Goal: Find specific page/section: Find specific page/section

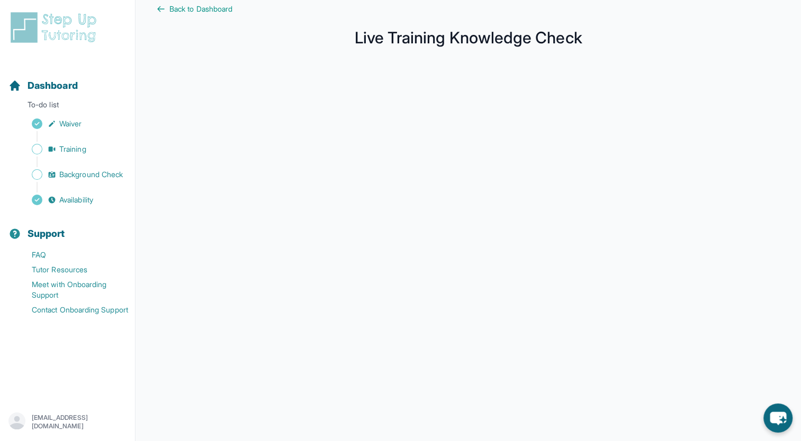
scroll to position [19, 0]
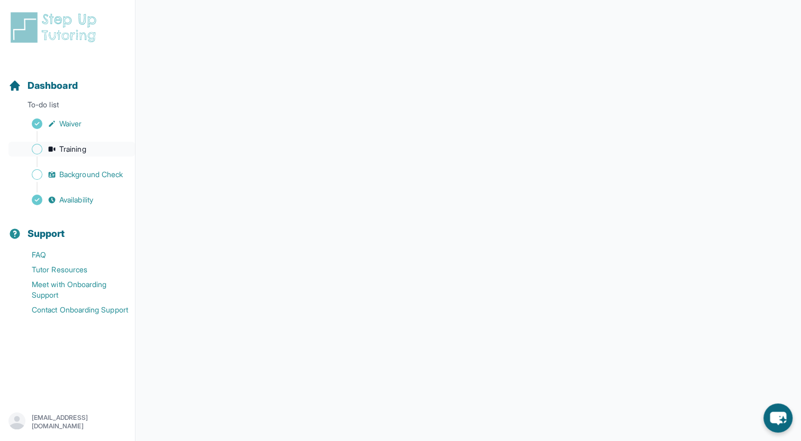
click at [76, 149] on span "Training" at bounding box center [72, 149] width 27 height 11
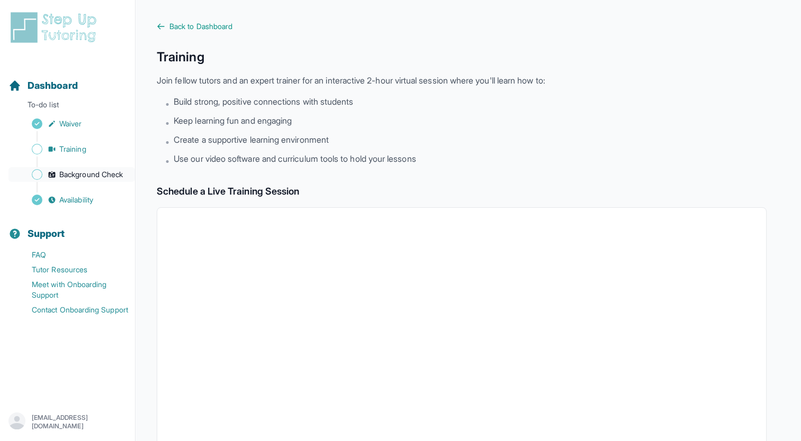
click at [98, 176] on span "Background Check" at bounding box center [91, 174] width 64 height 11
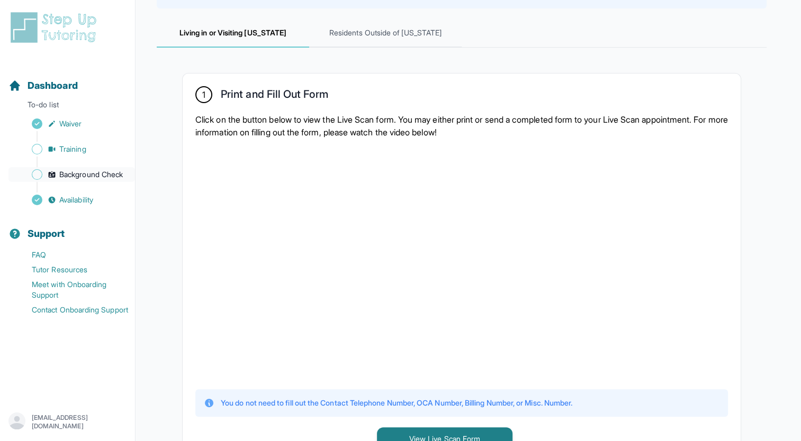
scroll to position [142, 0]
click at [93, 172] on span "Background Check" at bounding box center [91, 174] width 64 height 11
click at [77, 150] on span "Training" at bounding box center [72, 149] width 27 height 11
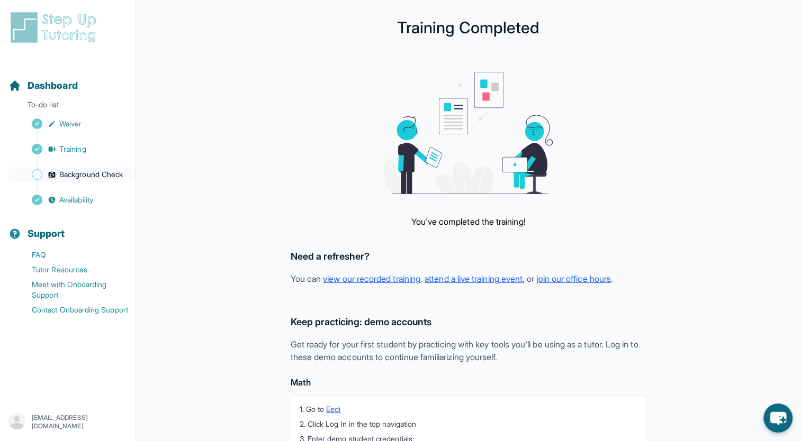
click at [83, 172] on span "Background Check" at bounding box center [91, 174] width 64 height 11
